Goal: Information Seeking & Learning: Learn about a topic

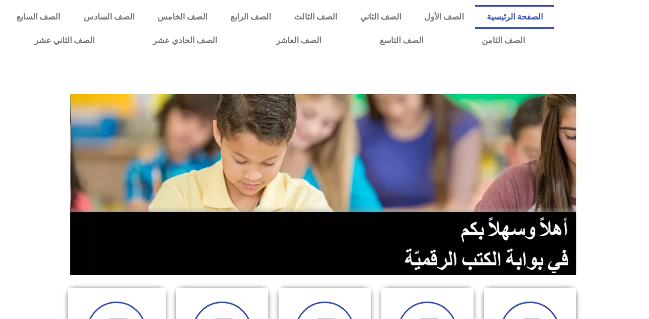
scroll to position [257, 0]
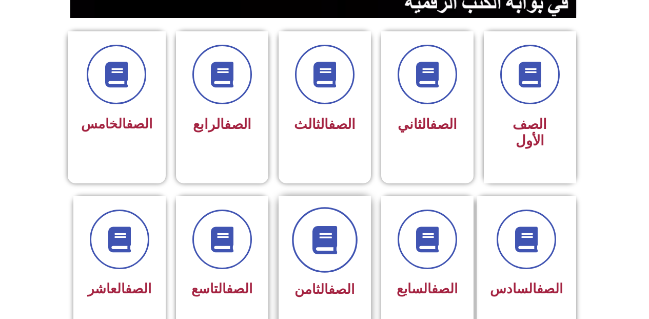
click at [333, 207] on span at bounding box center [325, 240] width 66 height 66
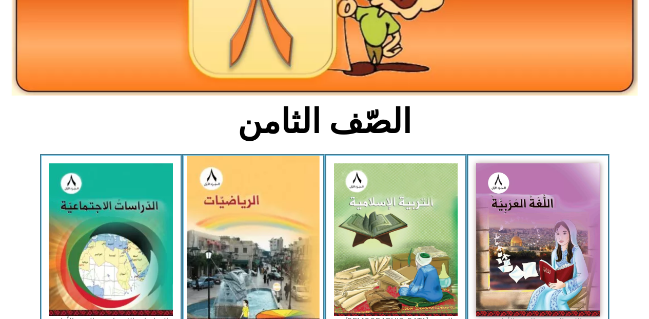
scroll to position [205, 0]
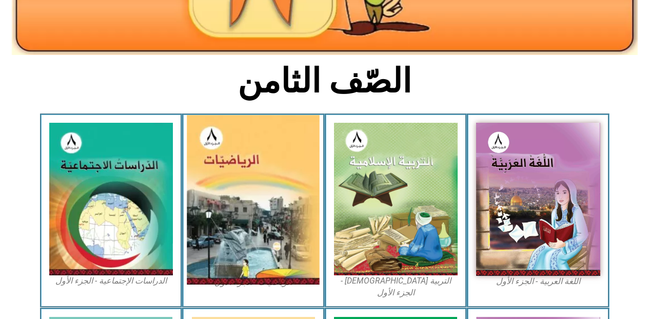
click at [260, 225] on img at bounding box center [253, 199] width 133 height 169
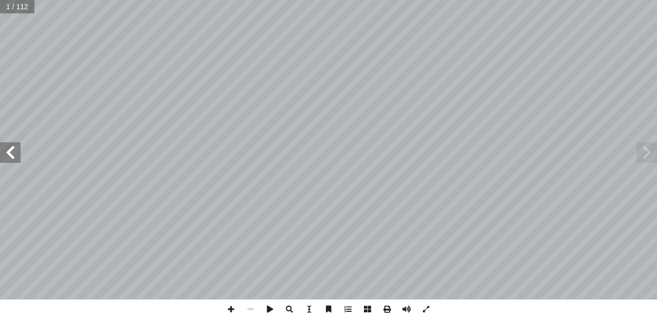
click at [2, 152] on span at bounding box center [10, 152] width 21 height 21
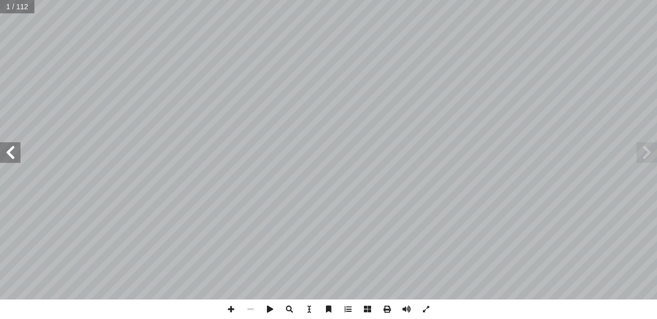
click at [2, 152] on span at bounding box center [10, 152] width 21 height 21
click at [404, 306] on span at bounding box center [407, 309] width 20 height 20
click at [15, 154] on span at bounding box center [10, 152] width 21 height 21
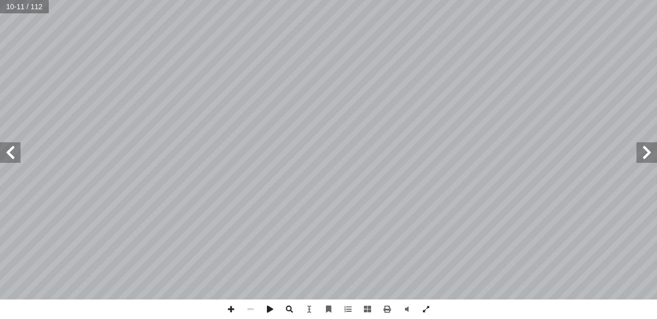
click at [15, 154] on span at bounding box center [10, 152] width 21 height 21
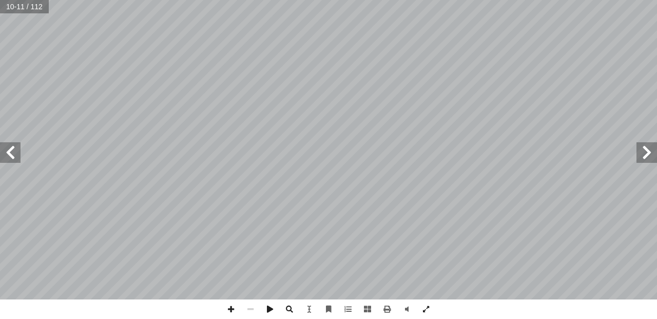
click at [15, 154] on span at bounding box center [10, 152] width 21 height 21
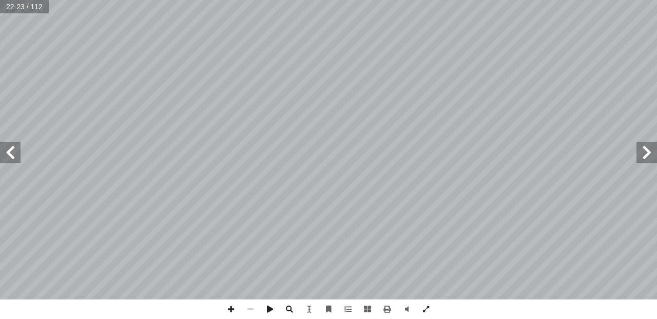
click at [15, 154] on span at bounding box center [10, 152] width 21 height 21
click at [232, 305] on span at bounding box center [231, 309] width 20 height 20
click at [414, 93] on html "الصفحة الرئيسية الصف الأول الصف الثاني الصف الثالث الصف الرابع الصف الخامس الصف…" at bounding box center [328, 46] width 657 height 93
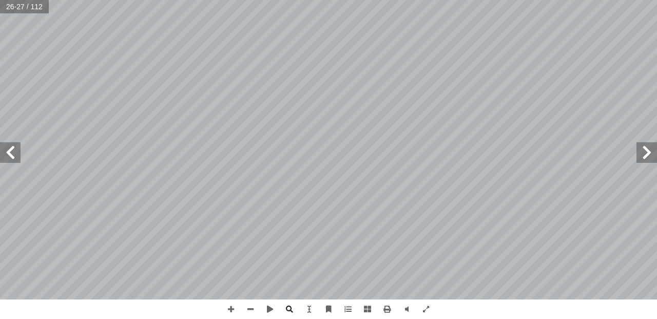
click at [14, 162] on div "22 : ٥ نشاط تية: آ ل� � ِ رب ّ لض � ِ ات ّ عملي ُ ل ِ م ْ ك أ � 6- = 6-× ١ ، 6-…" at bounding box center [328, 149] width 657 height 299
click at [12, 153] on span at bounding box center [10, 152] width 21 height 21
click at [228, 308] on span at bounding box center [231, 309] width 20 height 20
click at [201, 93] on html "الصفحة الرئيسية الصف الأول الصف الثاني الصف الثالث الصف الرابع الصف الخامس الصف…" at bounding box center [328, 46] width 657 height 93
click at [564, 93] on html "الصفحة الرئيسية الصف الأول الصف الثاني الصف الثالث الصف الرابع الصف الخامس الصف…" at bounding box center [328, 46] width 657 height 93
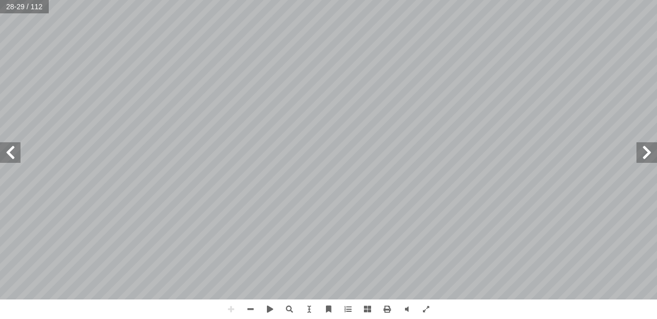
click at [10, 152] on span at bounding box center [10, 152] width 21 height 21
click at [110, 93] on html "الصفحة الرئيسية الصف الأول الصف الثاني الصف الثالث الصف الرابع الصف الخامس الصف…" at bounding box center [328, 46] width 657 height 93
click at [647, 150] on span at bounding box center [646, 152] width 21 height 21
click at [503, 93] on html "الصفحة الرئيسية الصف الأول الصف الثاني الصف الثالث الصف الرابع الصف الخامس الصف…" at bounding box center [328, 46] width 657 height 93
click at [374, 304] on div "24 : ٩ نشاط تية: آ ل� � َ ن ِ م ٍّ ل ُ ك َّ حل ُ ل ِ م ْ ك أ � × = ÷ ) أ � = ؟)…" at bounding box center [328, 159] width 657 height 319
